Goal: Communication & Community: Ask a question

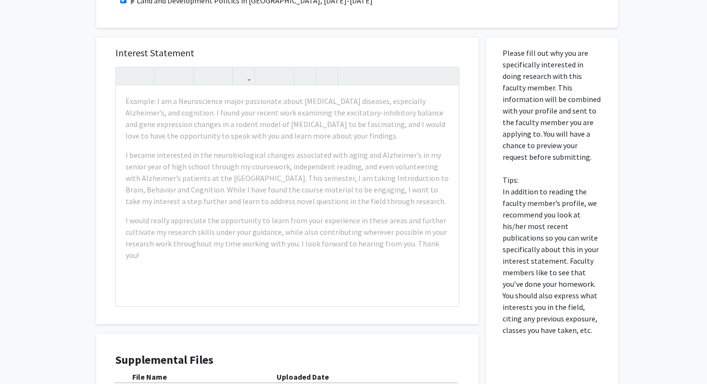
scroll to position [229, 0]
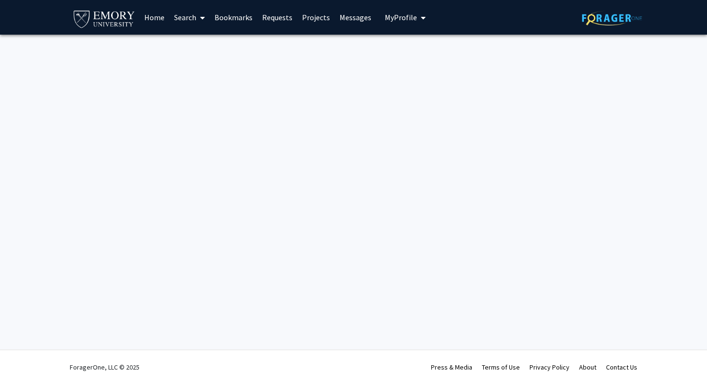
click at [193, 20] on link "Search" at bounding box center [189, 17] width 40 height 34
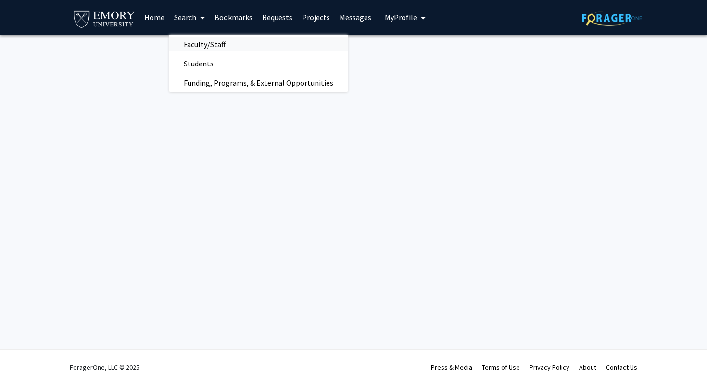
click at [204, 41] on span "Faculty/Staff" at bounding box center [204, 44] width 71 height 19
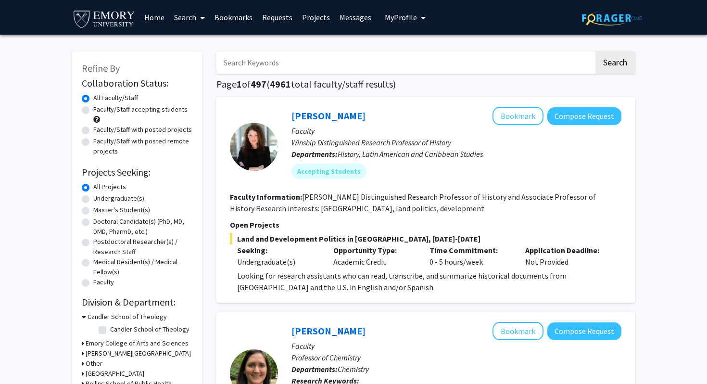
click at [258, 142] on div at bounding box center [254, 147] width 48 height 48
click at [607, 119] on button "Compose Request" at bounding box center [584, 116] width 74 height 18
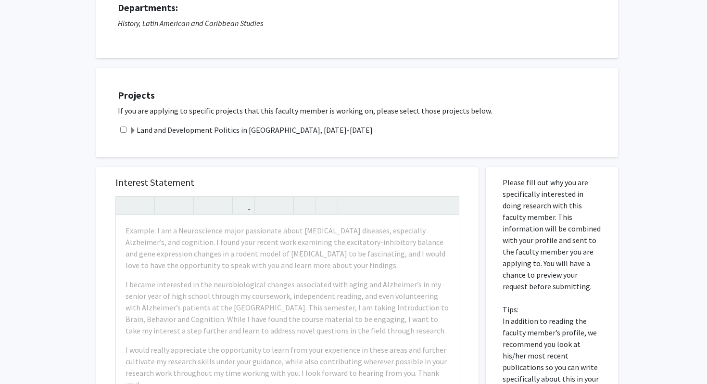
scroll to position [102, 0]
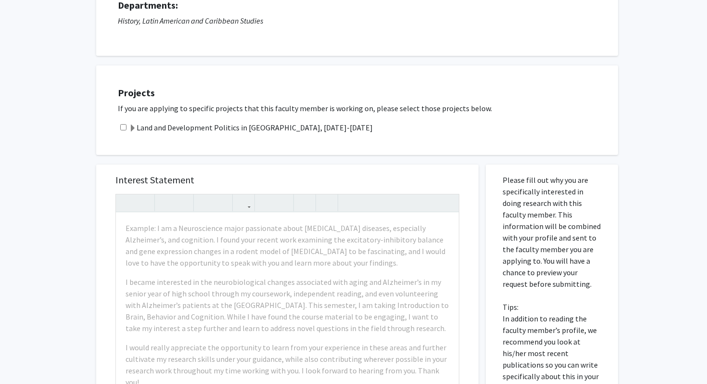
click at [237, 128] on label "Land and Development Politics in [GEOGRAPHIC_DATA], [DATE]-[DATE]" at bounding box center [251, 128] width 244 height 12
